Goal: Task Accomplishment & Management: Manage account settings

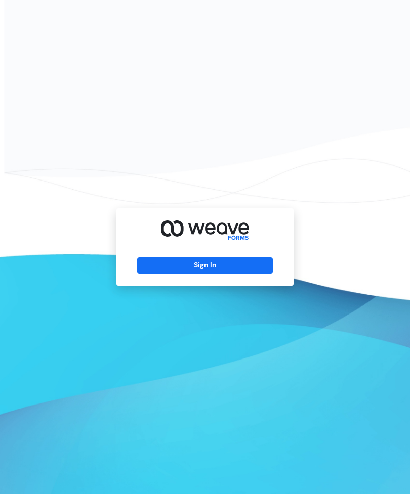
click at [199, 270] on div "Sign In" at bounding box center [204, 246] width 177 height 77
click at [217, 274] on button "Sign In" at bounding box center [204, 265] width 135 height 16
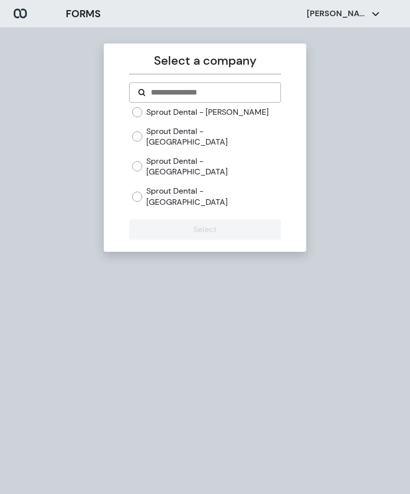
click at [132, 116] on div "Sprout Dental - [PERSON_NAME]" at bounding box center [206, 112] width 148 height 11
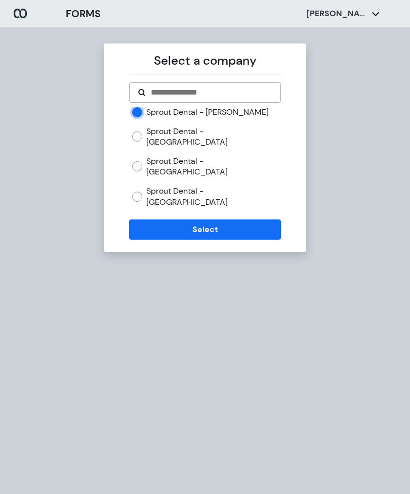
click at [182, 219] on button "Select" at bounding box center [204, 229] width 151 height 20
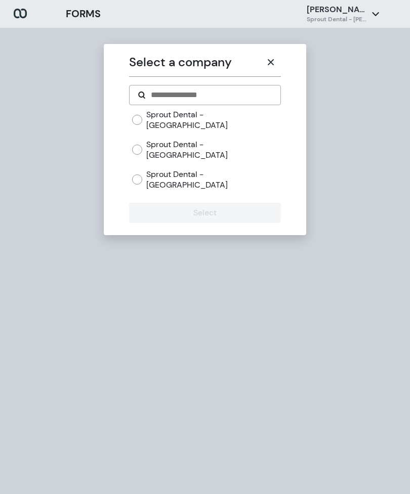
click at [277, 66] on button "button" at bounding box center [270, 62] width 20 height 20
click at [267, 60] on icon "button" at bounding box center [271, 62] width 8 height 8
